Goal: Communication & Community: Answer question/provide support

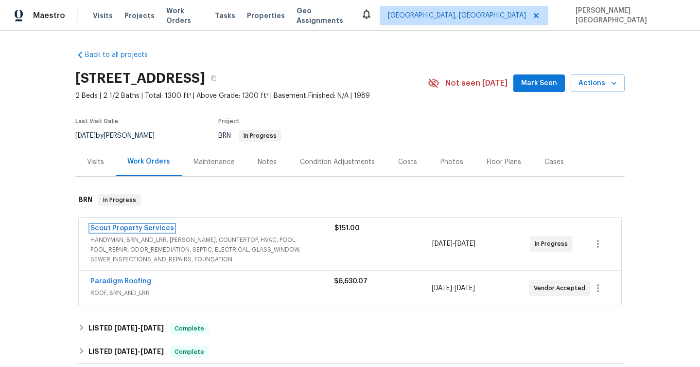
click at [134, 227] on link "Scout Property Services" at bounding box center [132, 228] width 84 height 7
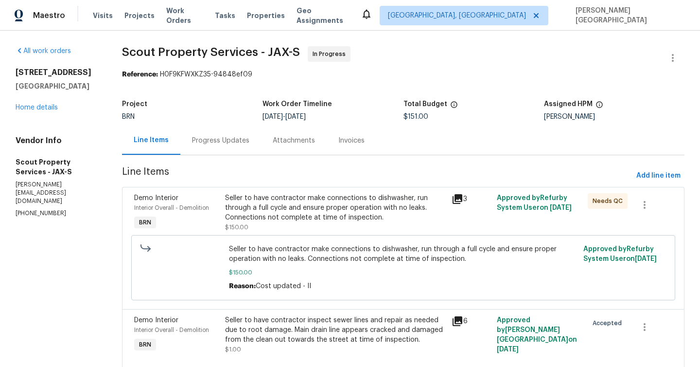
click at [246, 143] on div "Progress Updates" at bounding box center [220, 141] width 57 height 10
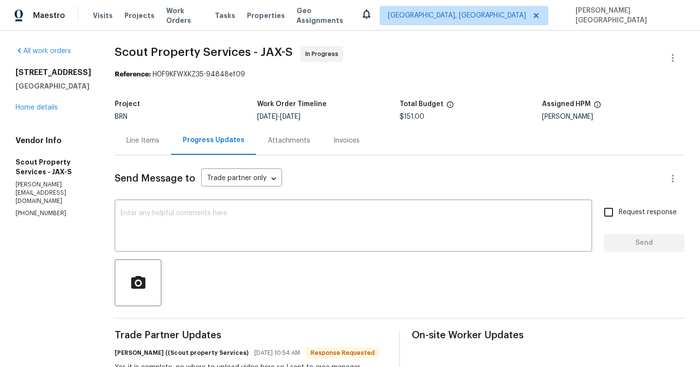
click at [126, 139] on div "Line Items" at bounding box center [142, 141] width 33 height 10
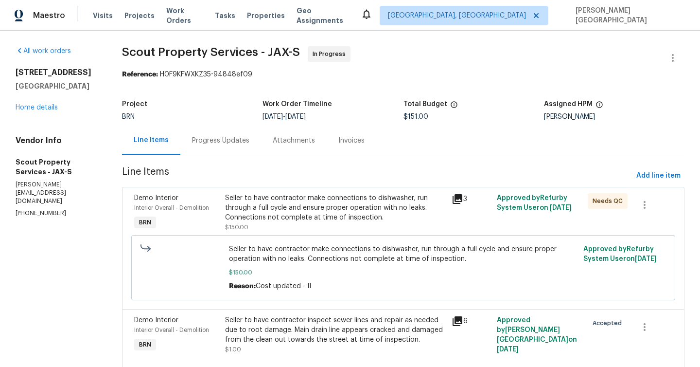
scroll to position [33, 0]
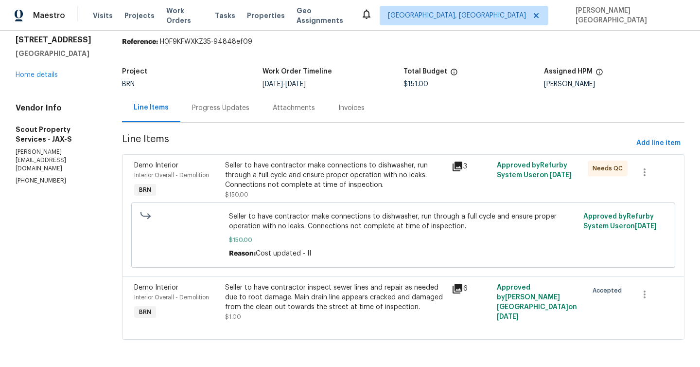
click at [329, 292] on div "Seller to have contractor inspect sewer lines and repair as needed due to root …" at bounding box center [335, 297] width 221 height 29
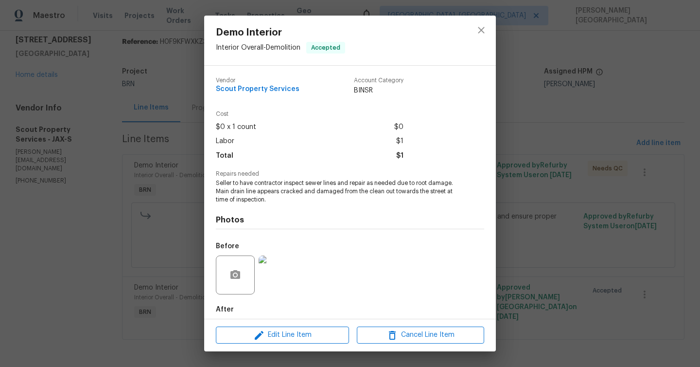
scroll to position [49, 0]
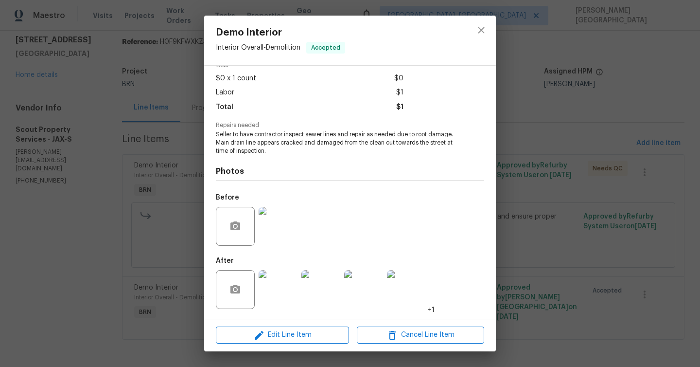
click at [580, 255] on div "Demo Interior Interior Overall - Demolition Accepted Vendor Scout Property Serv…" at bounding box center [350, 183] width 700 height 367
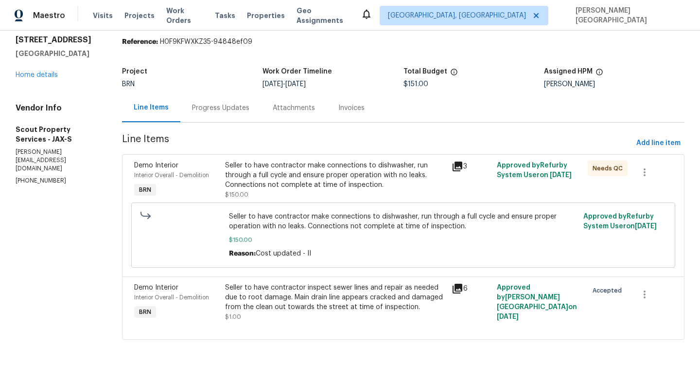
click at [221, 123] on section "Scout Property Services - JAX-S In Progress Reference: H0F9KFWXKZ35-94848ef09 P…" at bounding box center [403, 183] width 563 height 338
click at [221, 113] on div "Progress Updates" at bounding box center [220, 107] width 81 height 29
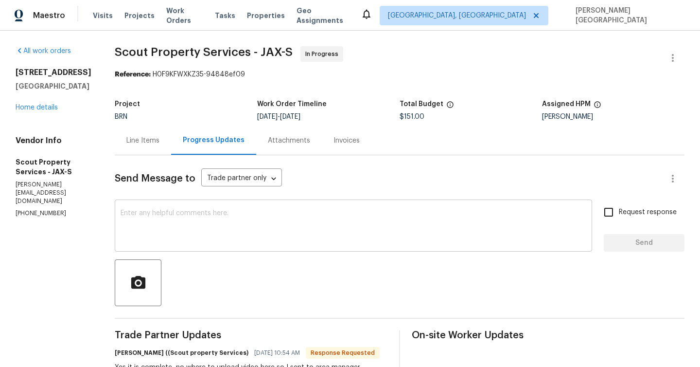
click at [225, 244] on div "x ​" at bounding box center [354, 227] width 478 height 50
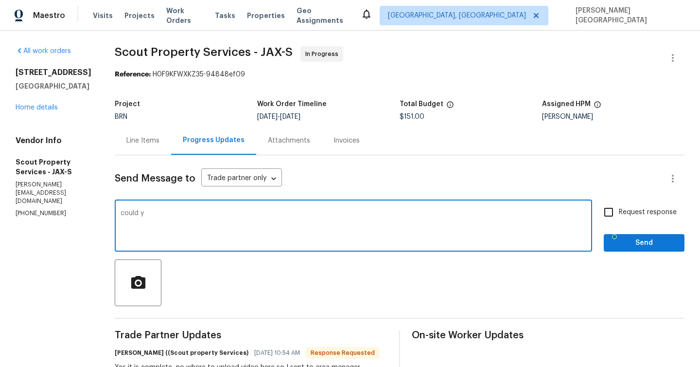
type textarea "could yo"
click at [174, 222] on textarea "Could you please send" at bounding box center [354, 227] width 466 height 34
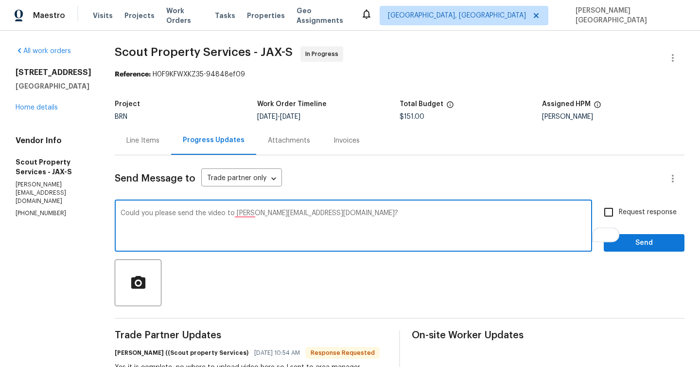
type textarea "Could you please send the video to Isabel.ireland@opendoor.com?"
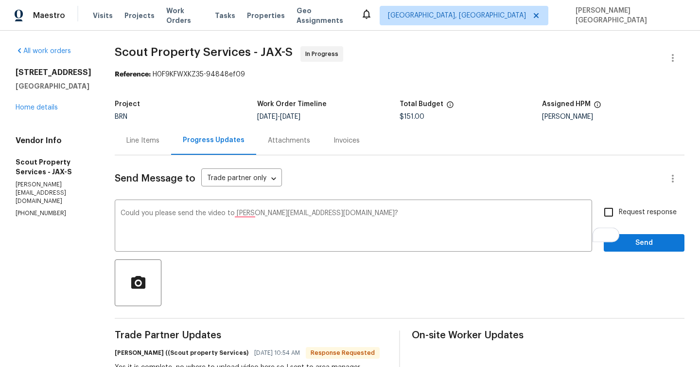
click at [612, 210] on input "Request response" at bounding box center [609, 212] width 20 height 20
checkbox input "true"
click at [168, 245] on div "Could you please send the video to Isabel.ireland@opendoor.com? x ​" at bounding box center [354, 227] width 478 height 50
click at [631, 241] on span "Send" at bounding box center [644, 243] width 65 height 12
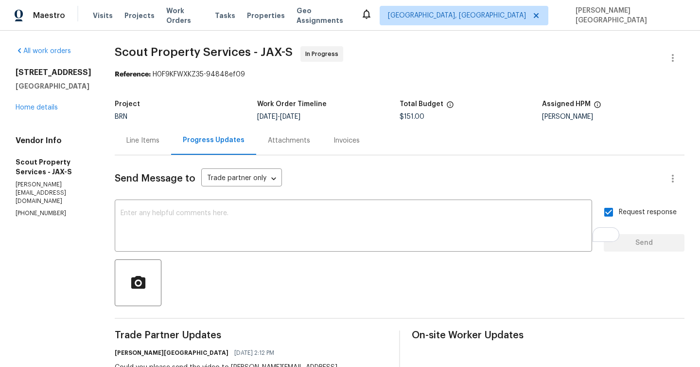
click at [115, 47] on span "Scout Property Services - JAX-S" at bounding box center [204, 52] width 178 height 12
click at [183, 49] on span "Scout Property Services - JAX-S" at bounding box center [204, 52] width 178 height 12
copy span "Scout Property Services"
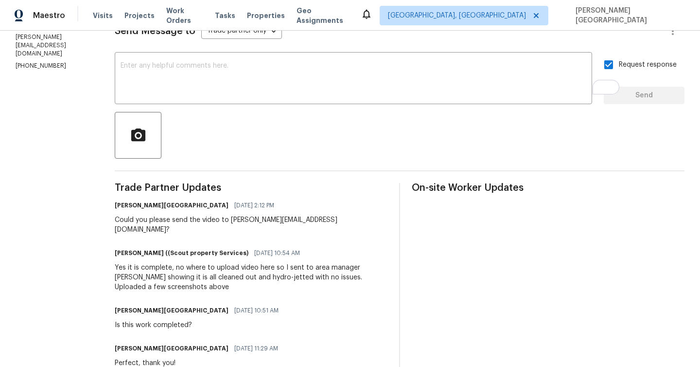
scroll to position [96, 0]
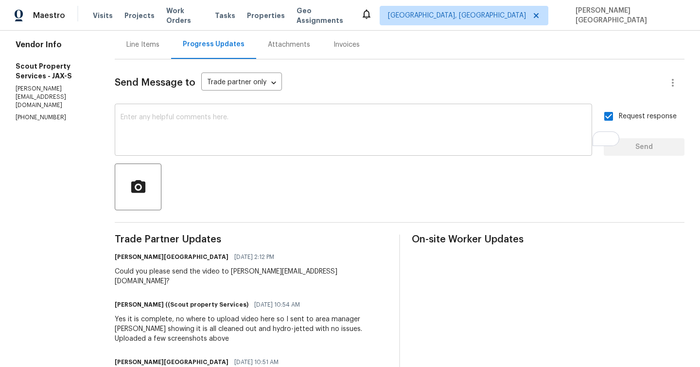
click at [128, 116] on textarea "To enrich screen reader interactions, please activate Accessibility in Grammarl…" at bounding box center [354, 131] width 466 height 34
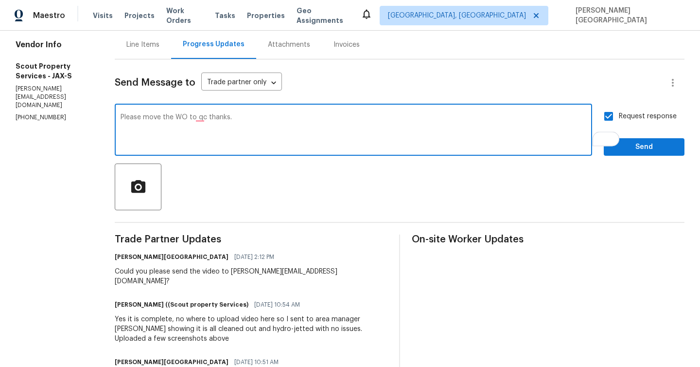
type textarea "Please move the WO to qc thanks."
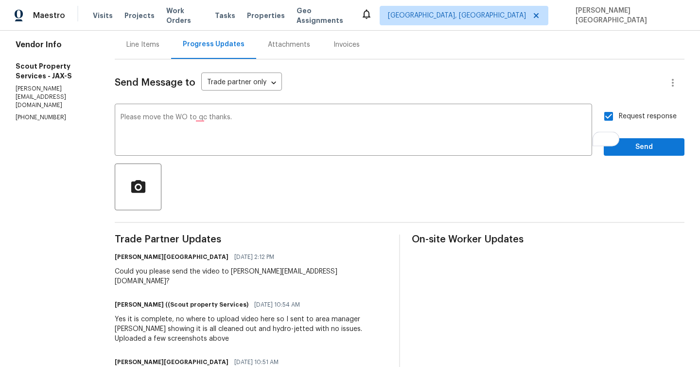
click at [639, 144] on span "Send" at bounding box center [644, 147] width 65 height 12
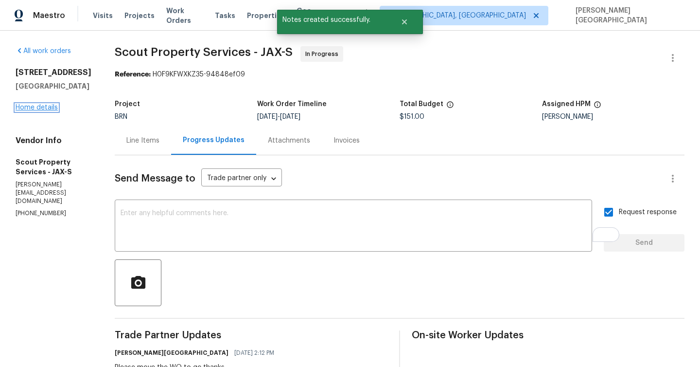
click at [27, 111] on link "Home details" at bounding box center [37, 107] width 42 height 7
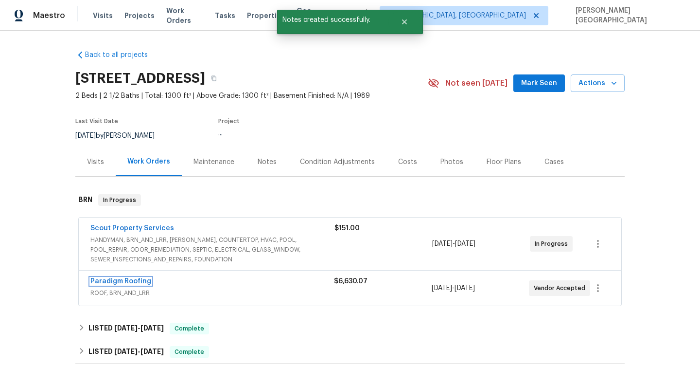
click at [134, 278] on link "Paradigm Roofing" at bounding box center [120, 281] width 61 height 7
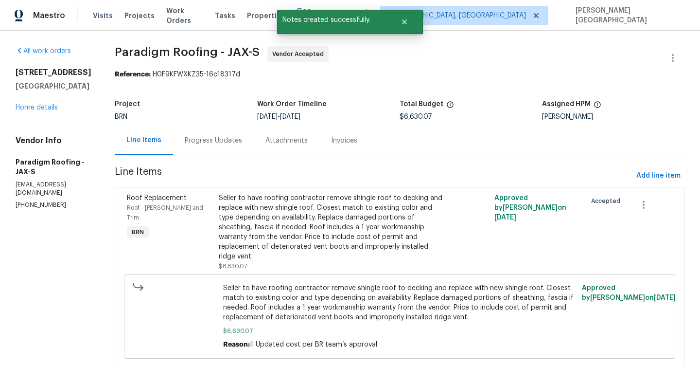
click at [233, 145] on div "Progress Updates" at bounding box center [213, 141] width 57 height 10
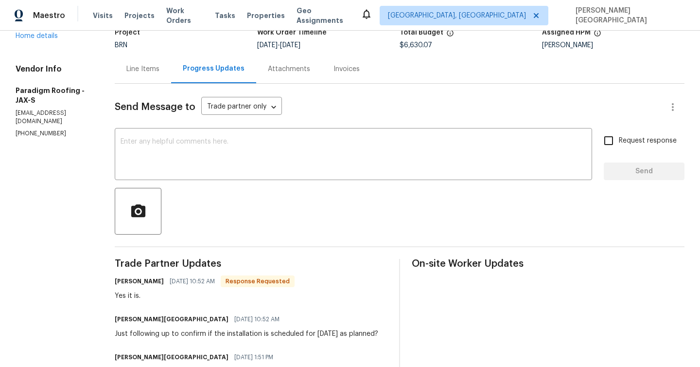
scroll to position [107, 0]
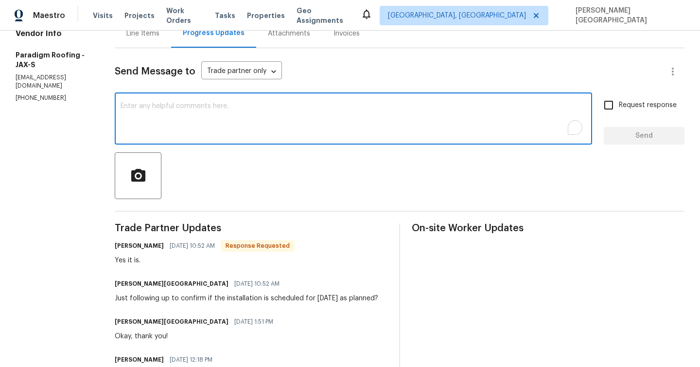
click at [177, 119] on textarea "To enrich screen reader interactions, please activate Accessibility in Grammarl…" at bounding box center [354, 120] width 466 height 34
type textarea "Thank you!"
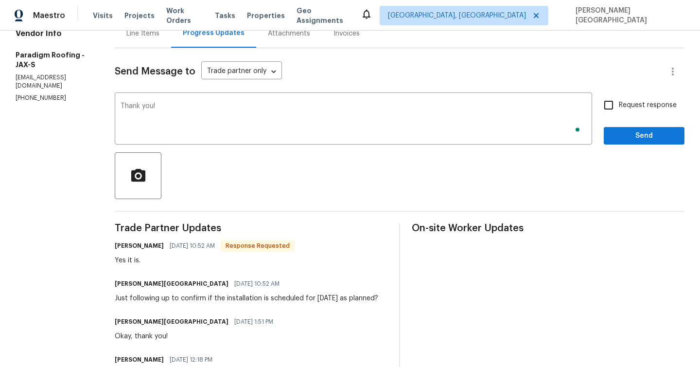
click at [623, 107] on span "Request response" at bounding box center [648, 105] width 58 height 10
click at [619, 107] on input "Request response" at bounding box center [609, 105] width 20 height 20
checkbox input "true"
click at [623, 138] on span "Send" at bounding box center [644, 136] width 65 height 12
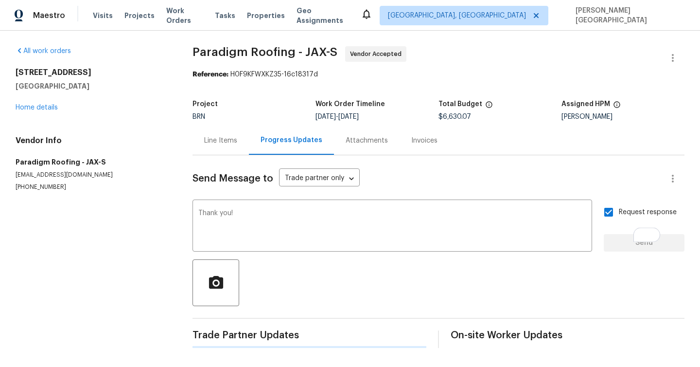
scroll to position [0, 0]
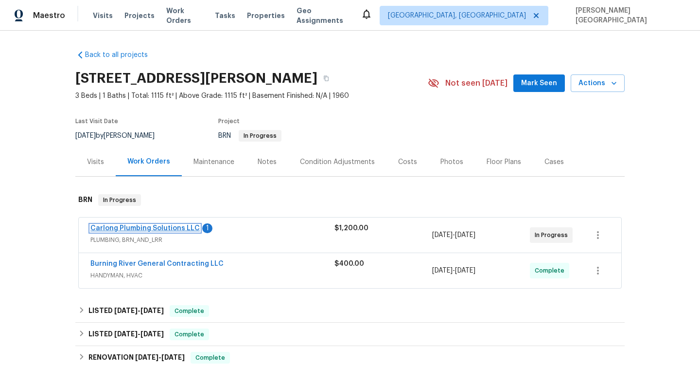
click at [156, 228] on link "Carlong Plumbing Solutions LLC" at bounding box center [144, 228] width 109 height 7
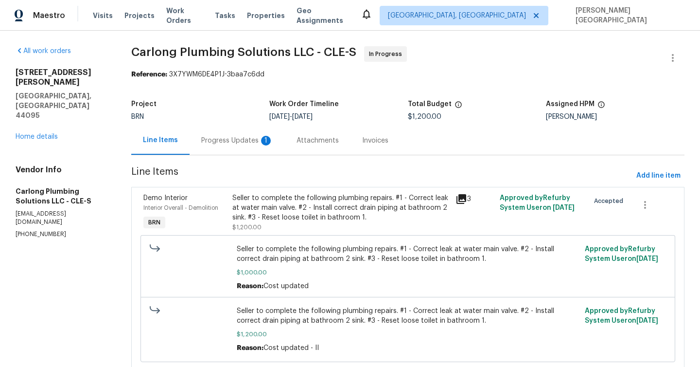
click at [241, 146] on div "Progress Updates 1" at bounding box center [237, 140] width 95 height 29
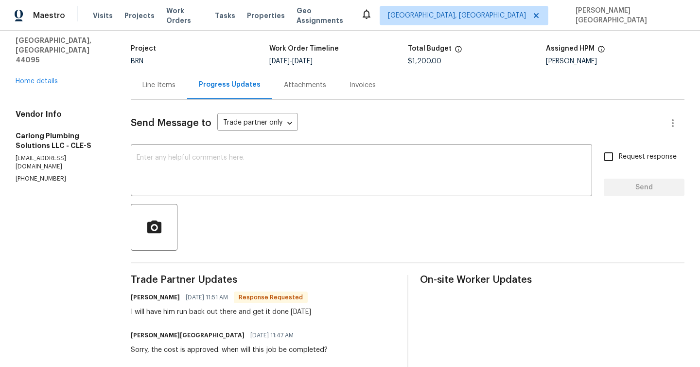
scroll to position [138, 0]
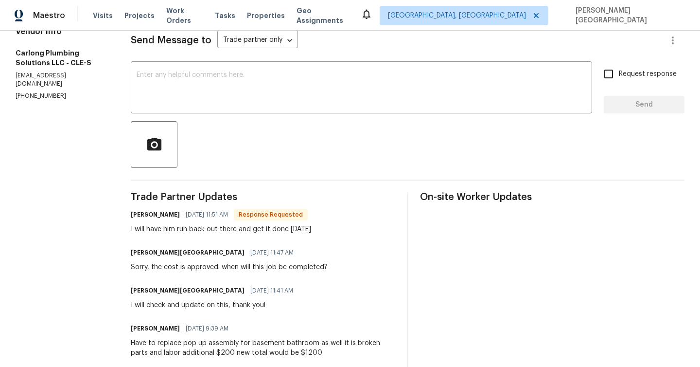
click at [244, 226] on div "I will have him run back out there and get it done today" at bounding box center [221, 229] width 180 height 10
copy div "I will have him run back out there and get it done today"
click at [168, 76] on textarea at bounding box center [362, 88] width 450 height 34
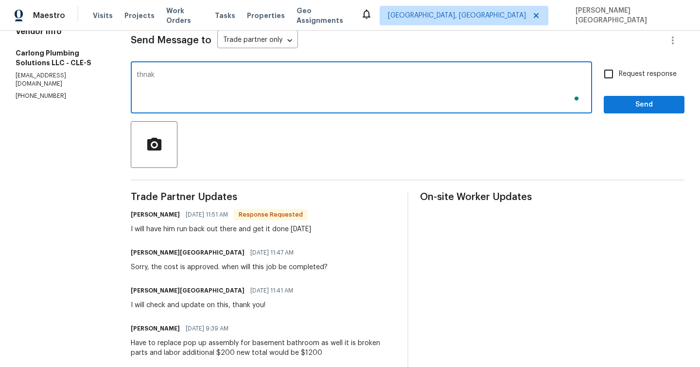
type textarea "thnak"
type textarea "Thank you!"
click at [639, 83] on label "Request response" at bounding box center [638, 74] width 78 height 20
click at [619, 83] on input "Request response" at bounding box center [609, 74] width 20 height 20
checkbox input "true"
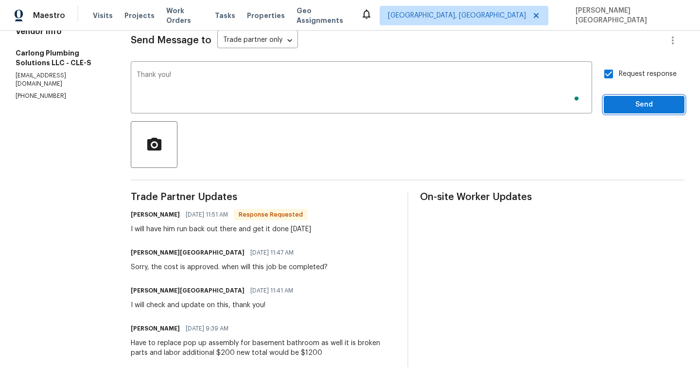
click at [640, 111] on button "Send" at bounding box center [644, 105] width 81 height 18
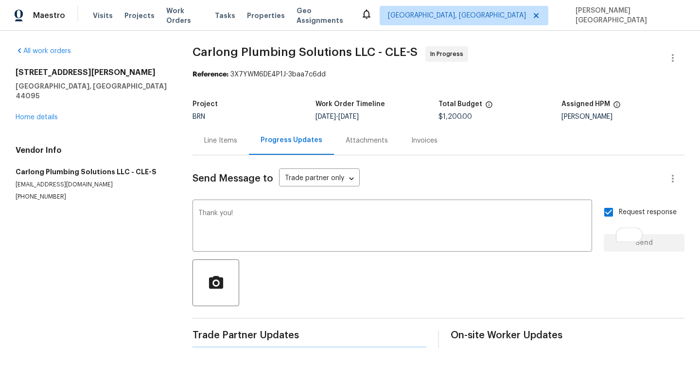
scroll to position [0, 0]
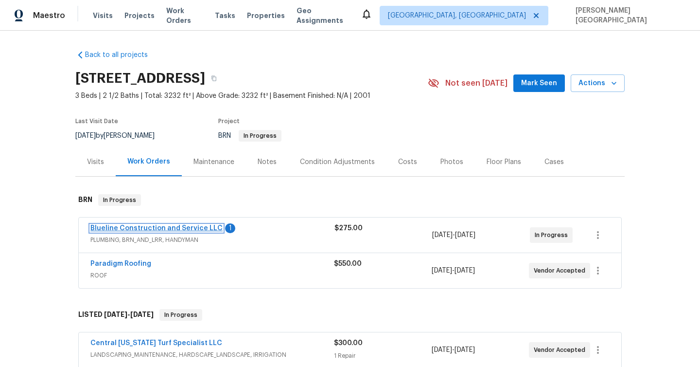
click at [179, 228] on link "Blueline Construction and Service LLC" at bounding box center [156, 228] width 132 height 7
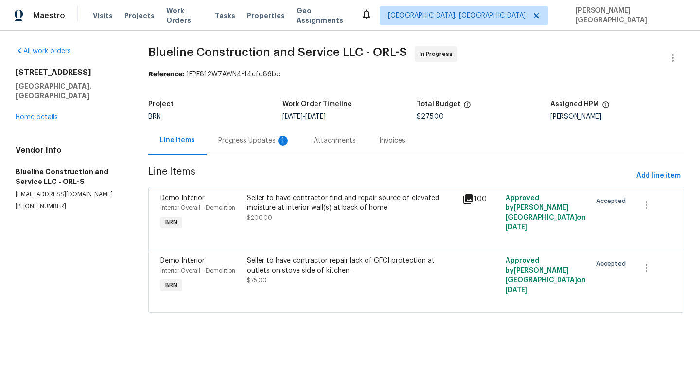
click at [261, 141] on div "Progress Updates 1" at bounding box center [254, 141] width 72 height 10
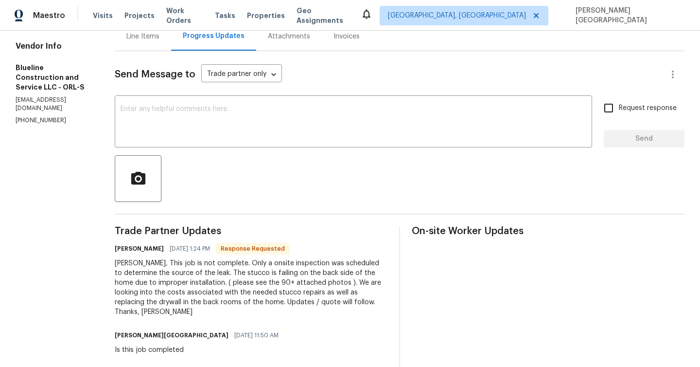
scroll to position [105, 0]
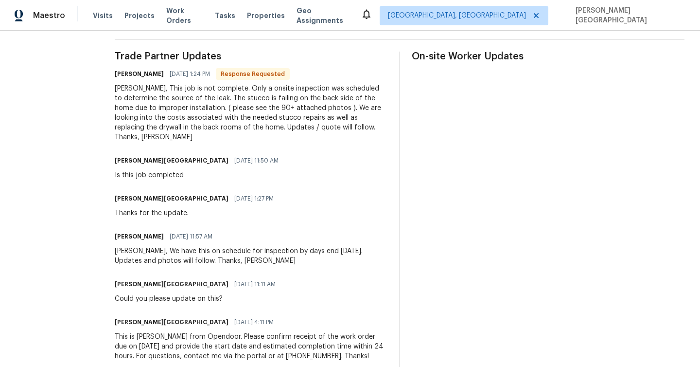
click at [274, 298] on div "Isabel Sangeetha Ireland 09/11/2025 11:11 AM Could you please update on this?" at bounding box center [251, 290] width 273 height 26
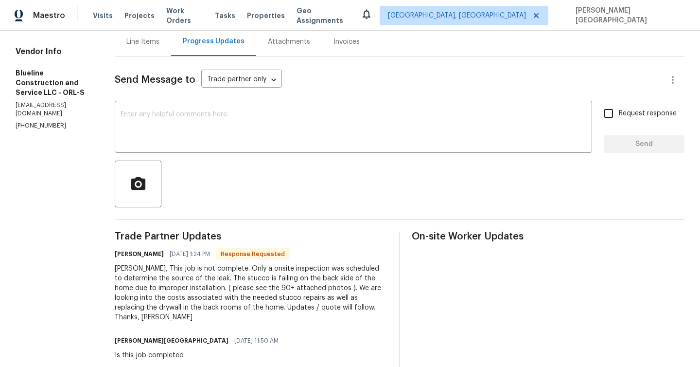
scroll to position [7, 0]
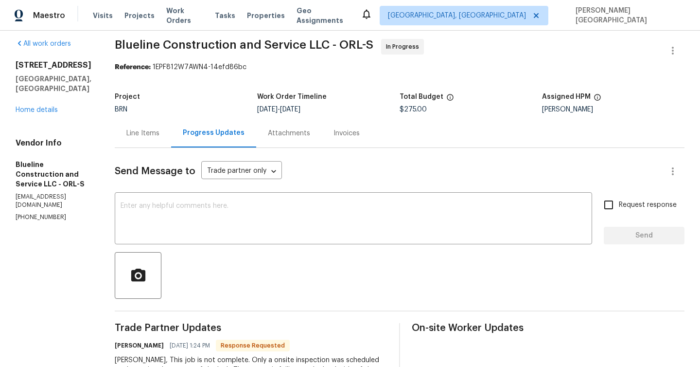
click at [148, 134] on div "Line Items" at bounding box center [142, 133] width 33 height 10
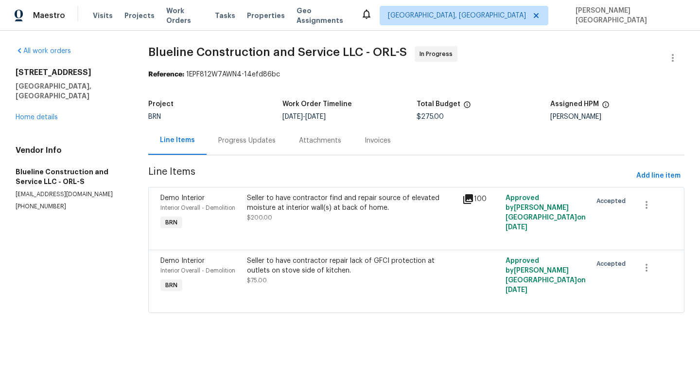
click at [238, 135] on div "Progress Updates" at bounding box center [247, 140] width 81 height 29
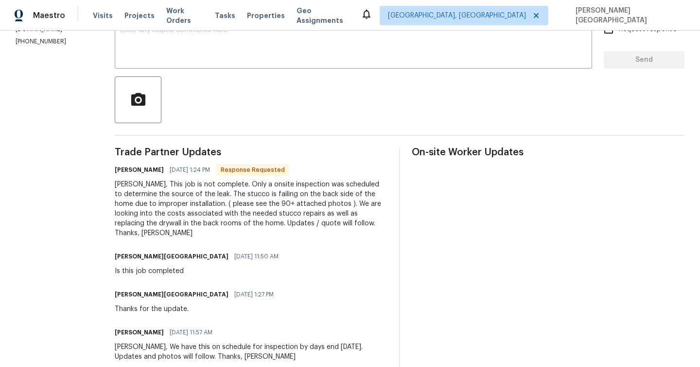
scroll to position [149, 0]
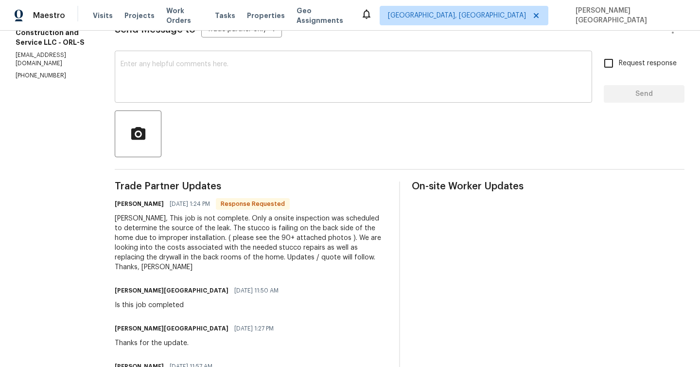
click at [181, 90] on textarea at bounding box center [354, 78] width 466 height 34
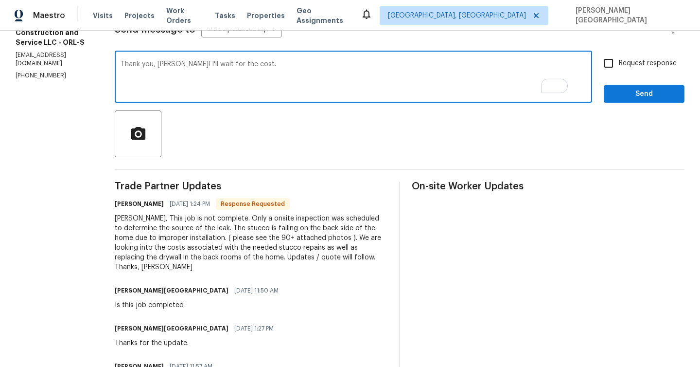
type textarea "Thank you, Bart! I'll wait for the cost."
click at [608, 63] on input "Request response" at bounding box center [609, 63] width 20 height 20
checkbox input "true"
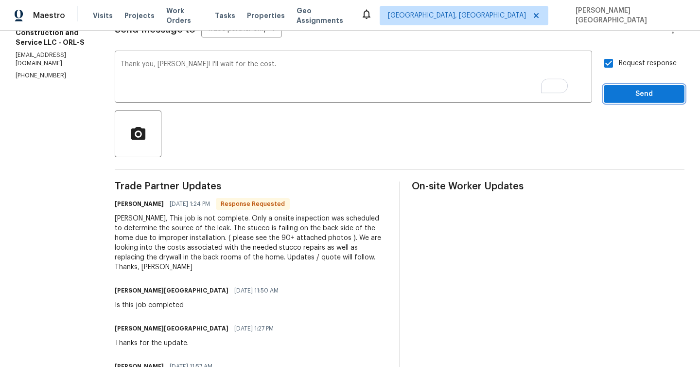
click at [624, 98] on span "Send" at bounding box center [644, 94] width 65 height 12
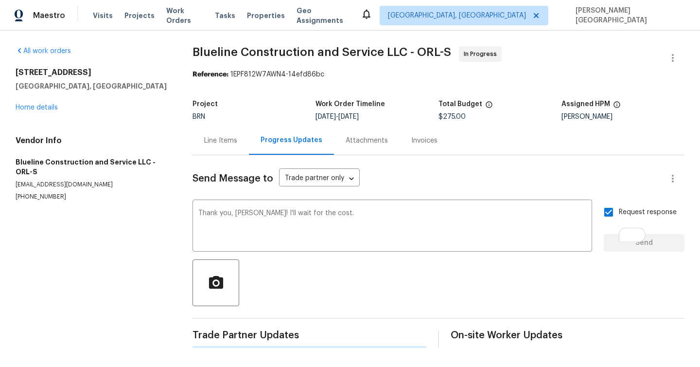
scroll to position [0, 0]
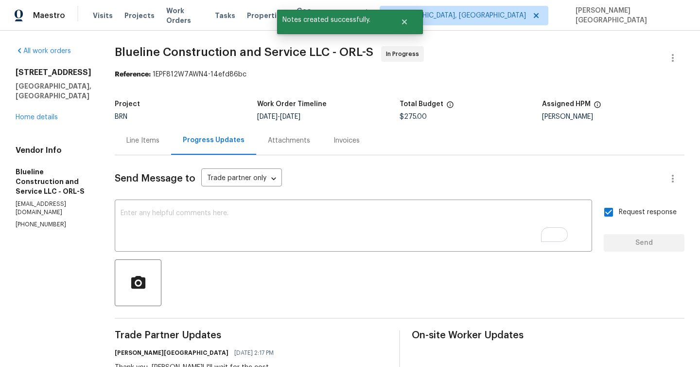
click at [151, 48] on span "Blueline Construction and Service LLC - ORL-S" at bounding box center [244, 52] width 259 height 12
click at [210, 48] on span "Blueline Construction and Service LLC - ORL-S" at bounding box center [244, 52] width 259 height 12
copy span "Blueline Construction"
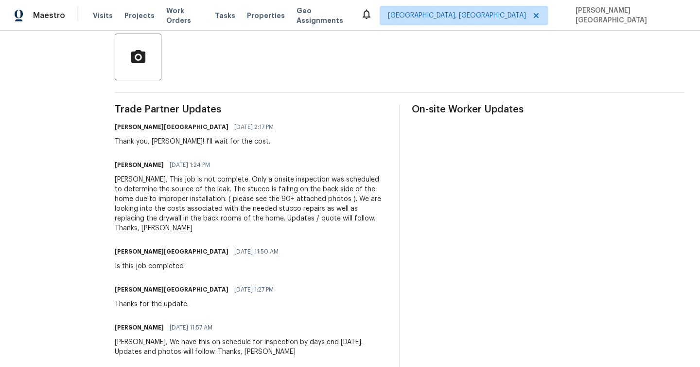
scroll to position [246, 0]
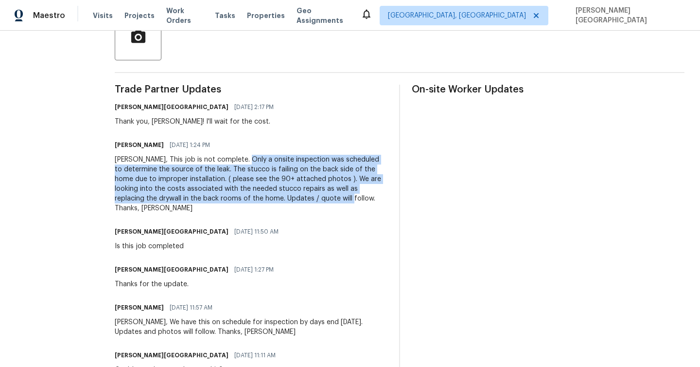
drag, startPoint x: 257, startPoint y: 160, endPoint x: 388, endPoint y: 196, distance: 136.2
click at [388, 196] on div "Isabel, This job is not complete. Only a onsite inspection was scheduled to det…" at bounding box center [251, 184] width 273 height 58
copy div "onsite inspection was scheduled to determine the source of the leak. The stucco…"
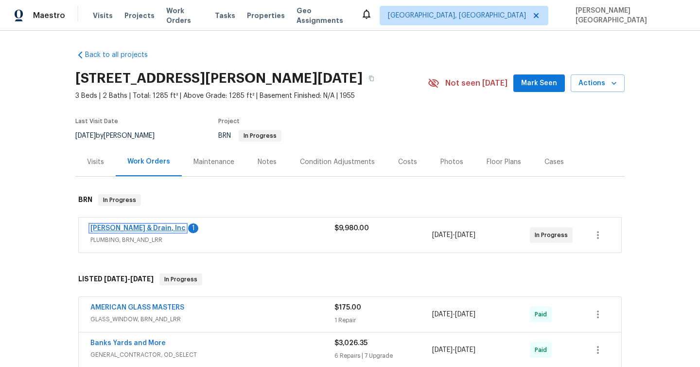
click at [127, 228] on link "[PERSON_NAME] & Drain, Inc" at bounding box center [137, 228] width 95 height 7
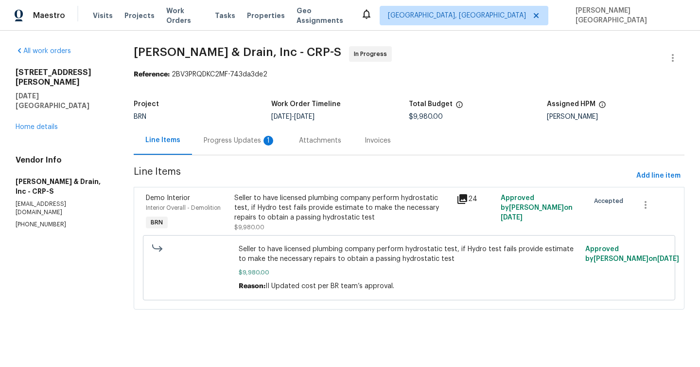
click at [252, 144] on div "Progress Updates 1" at bounding box center [240, 141] width 72 height 10
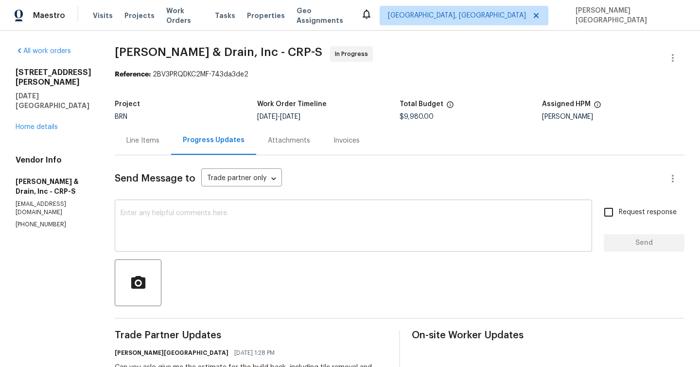
click at [154, 231] on textarea at bounding box center [354, 227] width 466 height 34
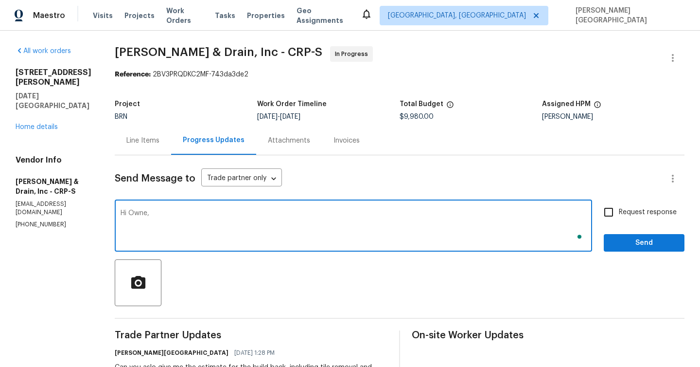
paste textarea "Will there be cast iron pipes on the property after all of this? That is their …"
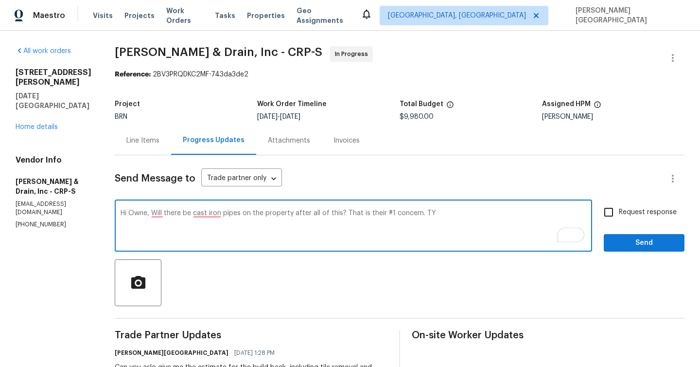
drag, startPoint x: 343, startPoint y: 212, endPoint x: 464, endPoint y: 212, distance: 120.1
click at [464, 212] on textarea "Hi Owne, Will there be cast iron pipes on the property after all of this? That …" at bounding box center [354, 227] width 466 height 34
type textarea "Hi Owne, Will there be cast iron pipes on the property after all of this?"
click at [190, 227] on textarea "Hi Owne, Will there be cast iron pipes on the property after all of this?" at bounding box center [354, 227] width 466 height 34
click at [196, 204] on div "Hi Owne, Will there be cast iron pipes on the property after all of this? x ​" at bounding box center [354, 227] width 478 height 50
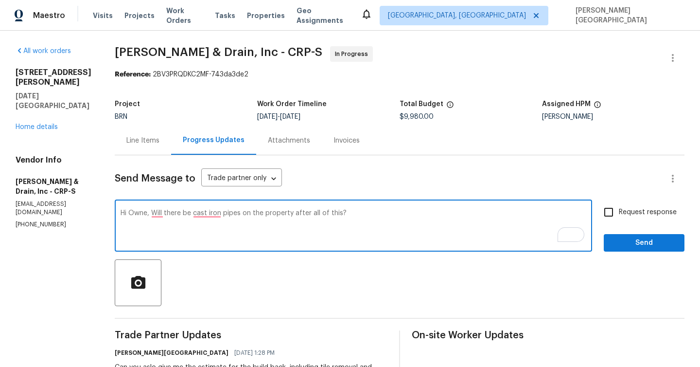
click at [196, 211] on textarea "Hi Owne, Will there be cast iron pipes on the property after all of this?" at bounding box center [354, 227] width 466 height 34
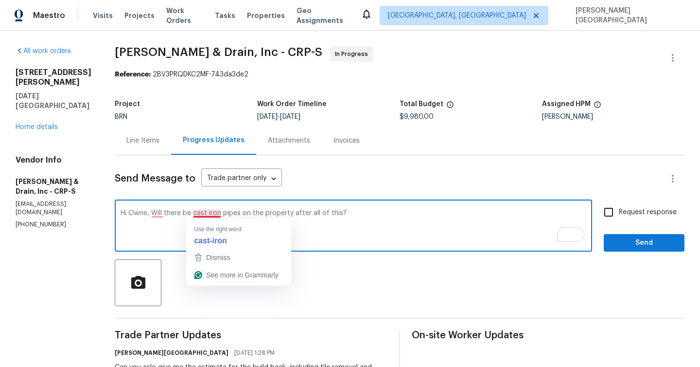
click at [196, 211] on textarea "Hi Owne, Will there be cast iron pipes on the property after all of this?" at bounding box center [354, 227] width 466 height 34
click at [458, 221] on textarea "Hi Owne, Will there be cast iron pipes on the property after all of this?" at bounding box center [354, 227] width 466 height 34
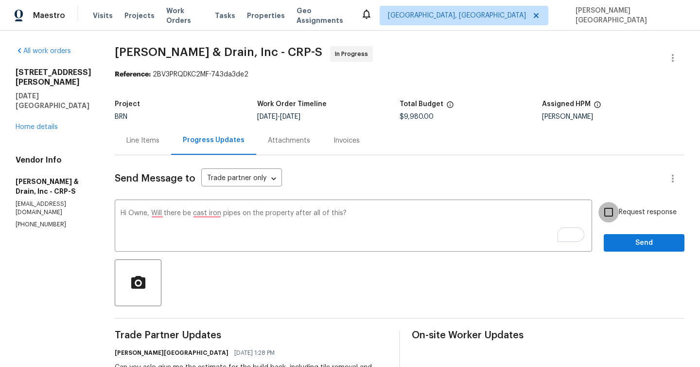
click at [612, 214] on input "Request response" at bounding box center [609, 212] width 20 height 20
checkbox input "true"
click at [625, 246] on span "Send" at bounding box center [644, 243] width 65 height 12
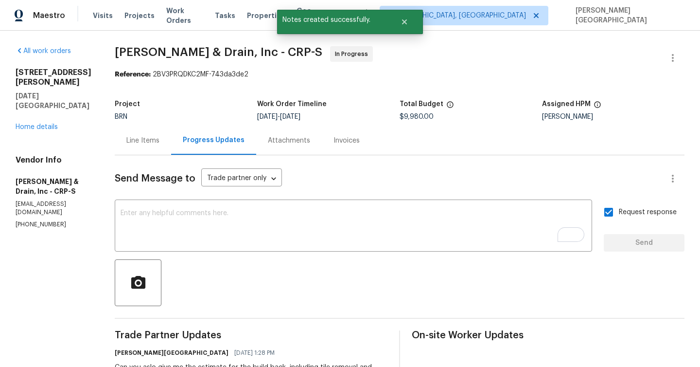
click at [37, 220] on p "(361) 854-0881" at bounding box center [54, 224] width 76 height 8
copy p "(361) 854-0881"
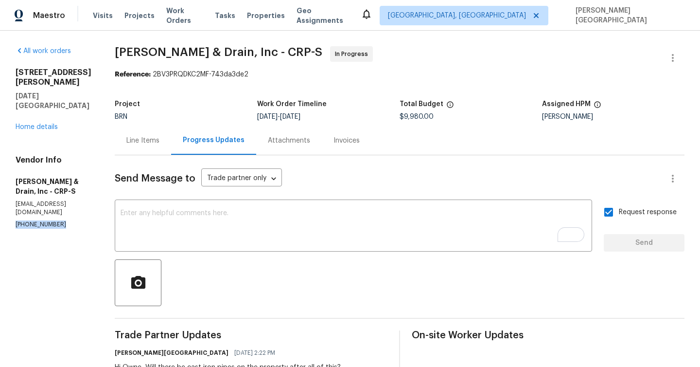
drag, startPoint x: 8, startPoint y: 73, endPoint x: 39, endPoint y: 95, distance: 37.7
copy div "4053 Little John Dr Corpus Christi, TX 78411"
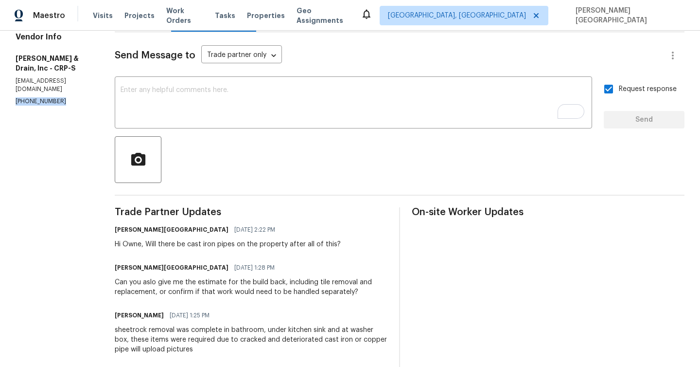
scroll to position [267, 0]
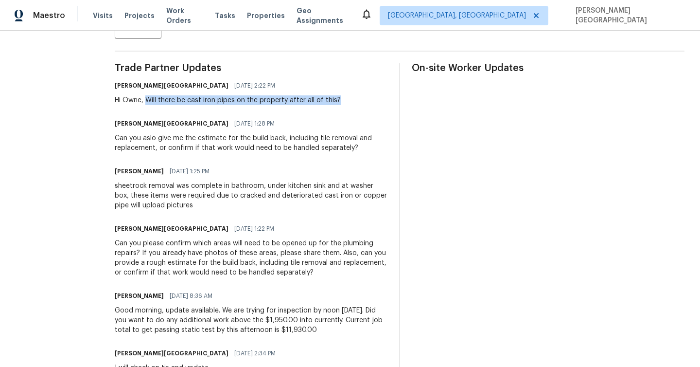
drag, startPoint x: 146, startPoint y: 98, endPoint x: 338, endPoint y: 105, distance: 191.8
click at [338, 105] on div "Isabel Sangeetha Ireland 09/15/2025 2:22 PM Hi Owne, Will there be cast iron pi…" at bounding box center [251, 92] width 273 height 26
copy div "Will there be cast iron pipes on the property after all of this?"
click at [134, 146] on div "Can you aslo give me the estimate for the build back, including tile removal an…" at bounding box center [251, 142] width 273 height 19
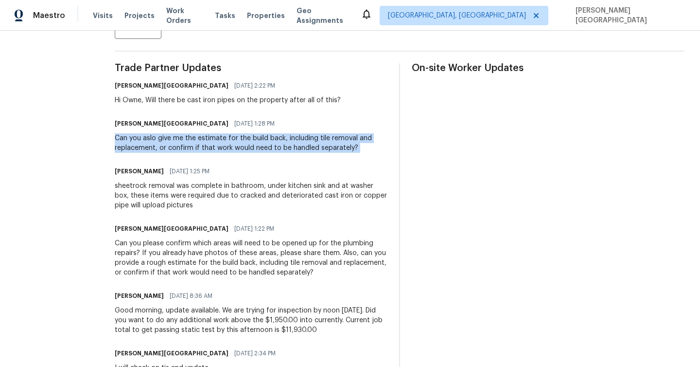
click at [134, 146] on div "Can you aslo give me the estimate for the build back, including tile removal an…" at bounding box center [251, 142] width 273 height 19
copy div "Can you aslo give me the estimate for the build back, including tile removal an…"
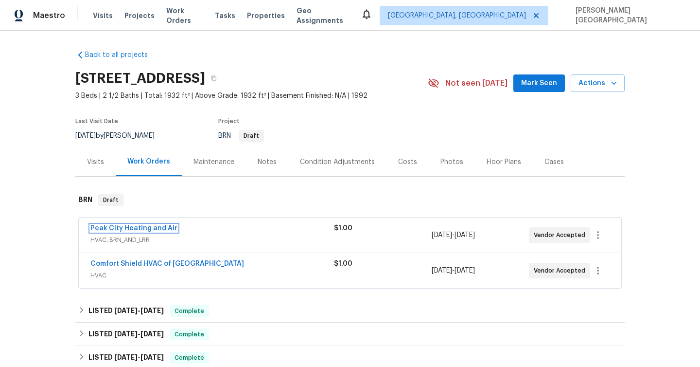
click at [136, 229] on link "Peak City Heating and Air" at bounding box center [133, 228] width 87 height 7
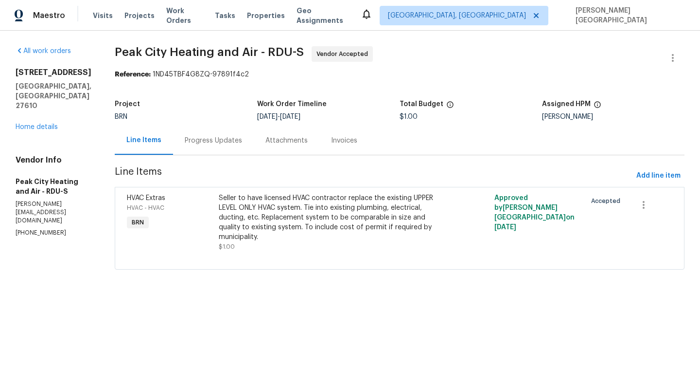
click at [206, 151] on div "Progress Updates" at bounding box center [213, 140] width 81 height 29
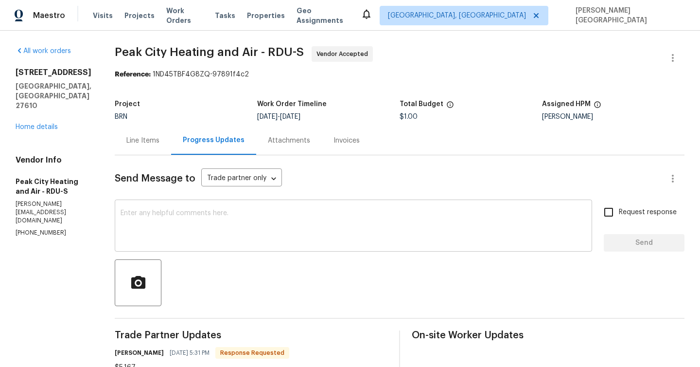
click at [201, 223] on textarea at bounding box center [354, 227] width 466 height 34
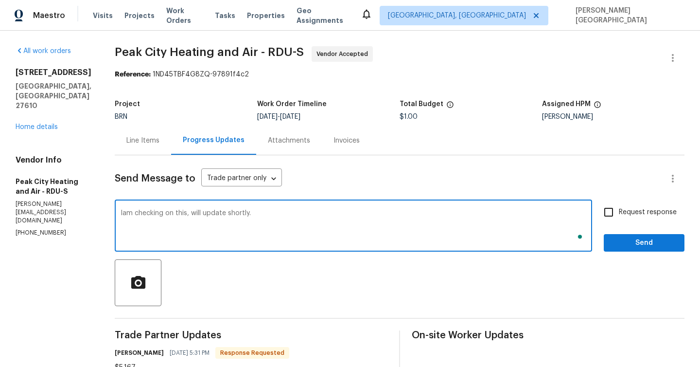
type textarea "Iam checking on this, will update shortly."
click at [618, 215] on input "Request response" at bounding box center [609, 212] width 20 height 20
checkbox input "true"
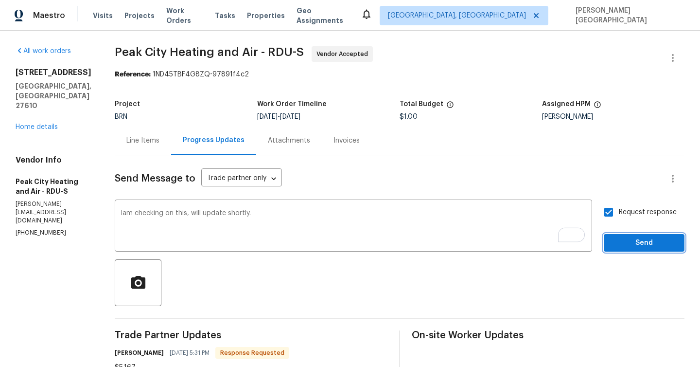
click at [619, 247] on span "Send" at bounding box center [644, 243] width 65 height 12
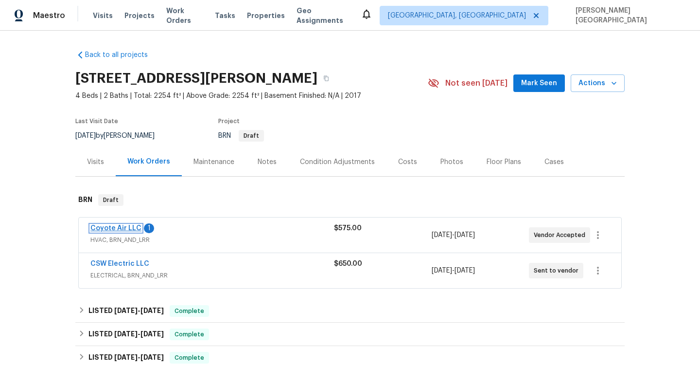
click at [124, 228] on link "Coyote Air LLC" at bounding box center [115, 228] width 51 height 7
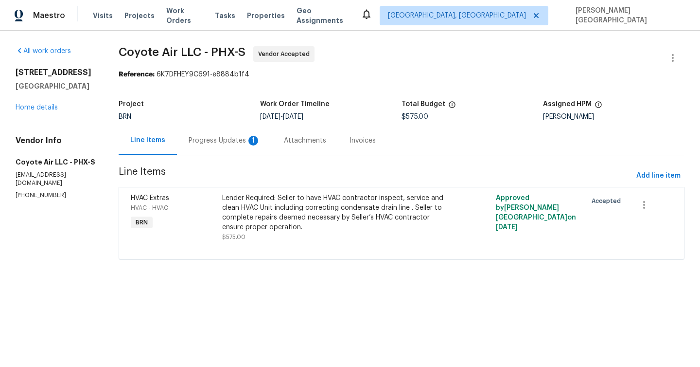
click at [241, 146] on div "Progress Updates 1" at bounding box center [224, 140] width 95 height 29
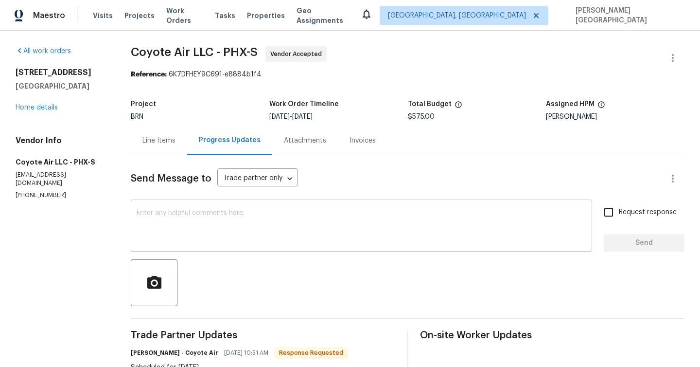
scroll to position [90, 0]
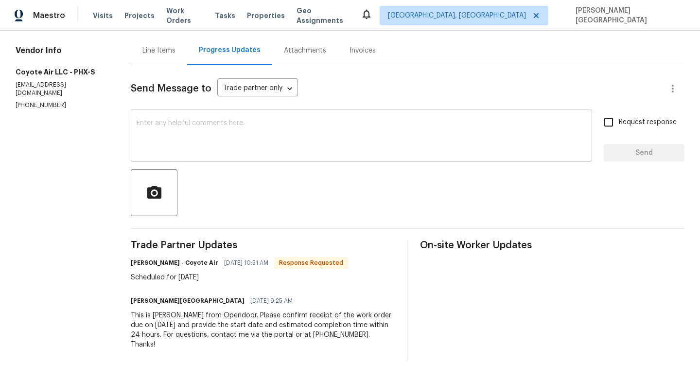
click at [179, 133] on textarea at bounding box center [362, 137] width 450 height 34
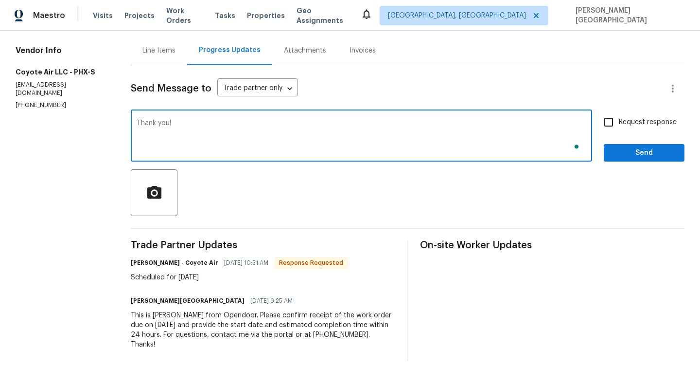
type textarea "Thank you!"
click at [630, 122] on span "Request response" at bounding box center [648, 122] width 58 height 10
click at [619, 122] on input "Request response" at bounding box center [609, 122] width 20 height 20
checkbox input "true"
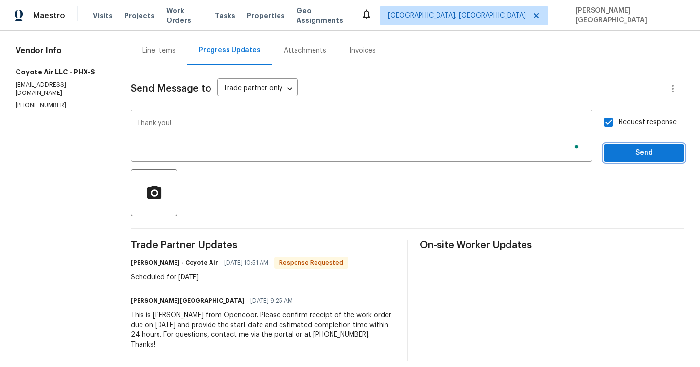
click at [631, 155] on span "Send" at bounding box center [644, 153] width 65 height 12
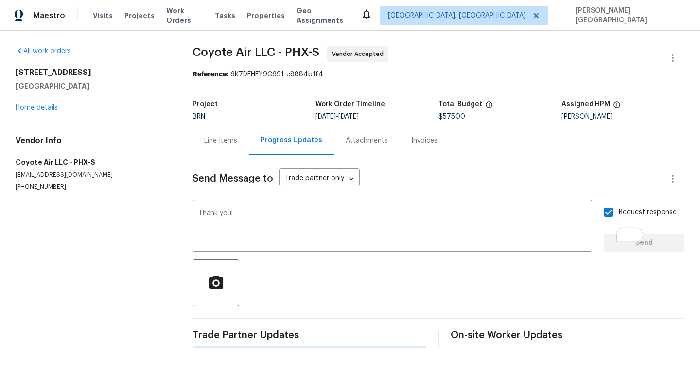
scroll to position [0, 0]
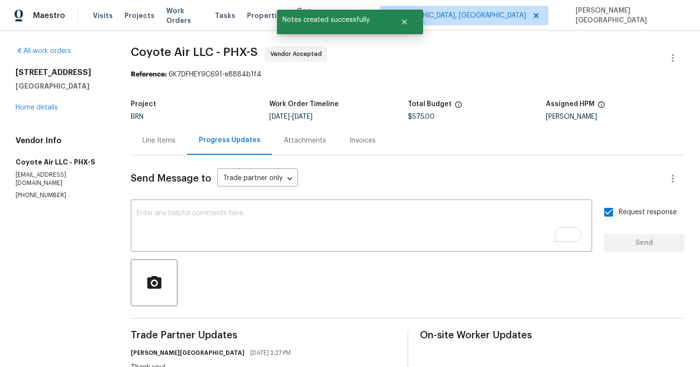
click at [157, 51] on span "Coyote Air LLC - PHX-S" at bounding box center [194, 52] width 127 height 12
click at [213, 51] on span "Coyote Air LLC - PHX-S" at bounding box center [194, 52] width 127 height 12
copy span "Coyote Air LLC"
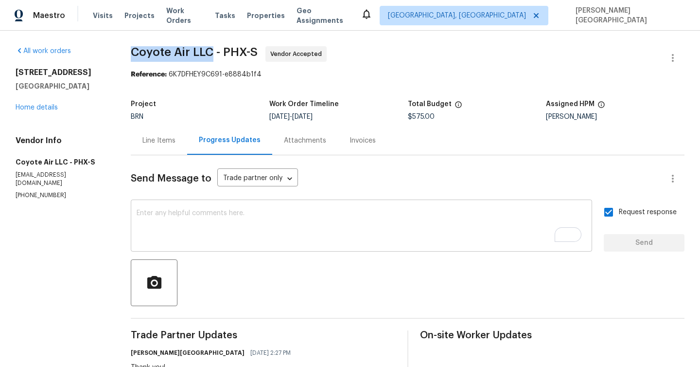
scroll to position [93, 0]
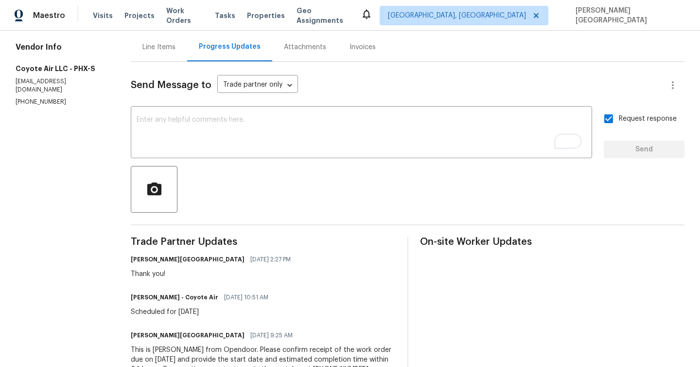
click at [190, 313] on div "Scheduled for [DATE]" at bounding box center [202, 312] width 143 height 10
click at [253, 311] on div "Scheduled for [DATE]" at bounding box center [202, 312] width 143 height 10
copy div "[DATE]"
